Goal: Transaction & Acquisition: Purchase product/service

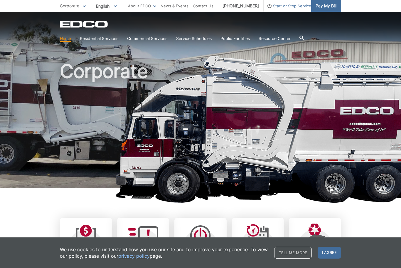
click at [331, 2] on link "Pay My Bill" at bounding box center [327, 6] width 30 height 12
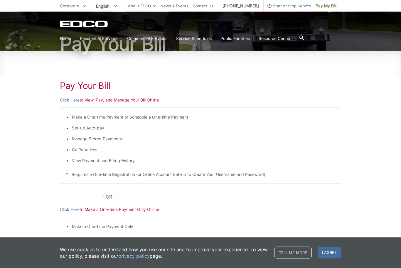
scroll to position [52, 0]
click at [66, 101] on link "Click Here" at bounding box center [70, 99] width 20 height 6
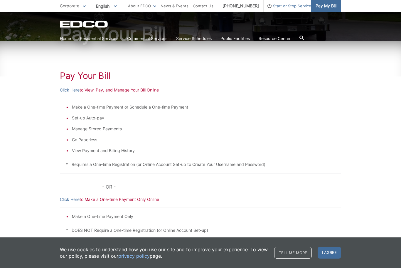
click at [324, 8] on span "Pay My Bill" at bounding box center [326, 6] width 21 height 6
click at [128, 90] on p "Click Here to View, Pay, and Manage Your Bill Online" at bounding box center [201, 90] width 282 height 6
click at [128, 91] on p "Click Here to View, Pay, and Manage Your Bill Online" at bounding box center [201, 90] width 282 height 6
click at [75, 92] on link "Click Here" at bounding box center [70, 90] width 20 height 6
click at [73, 92] on link "Click Here" at bounding box center [70, 90] width 20 height 6
